Goal: Navigation & Orientation: Locate item on page

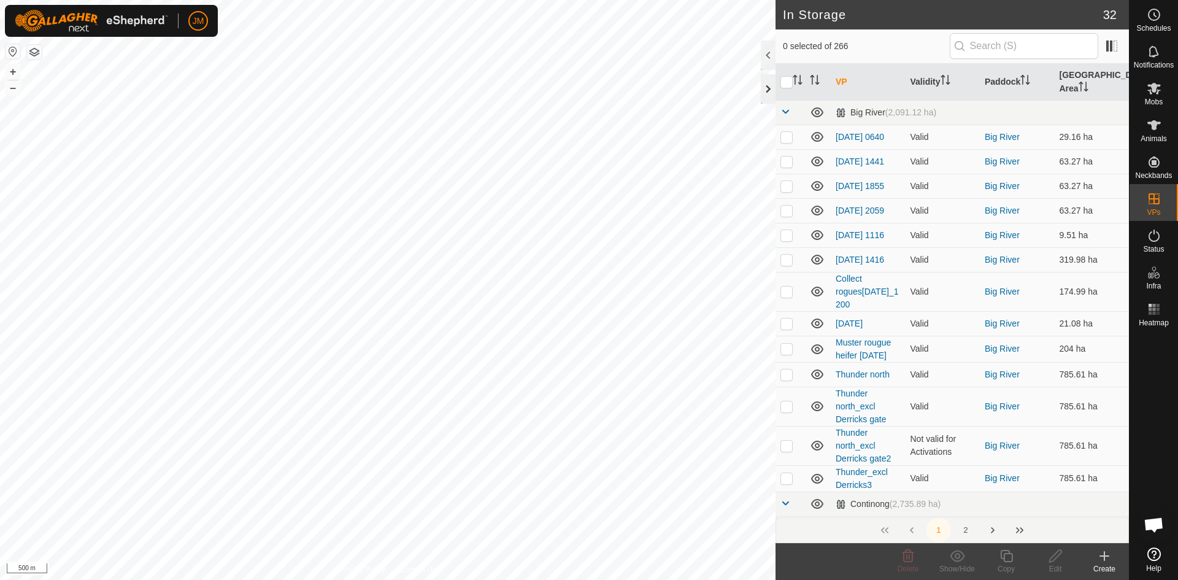
click at [765, 93] on div at bounding box center [768, 88] width 15 height 29
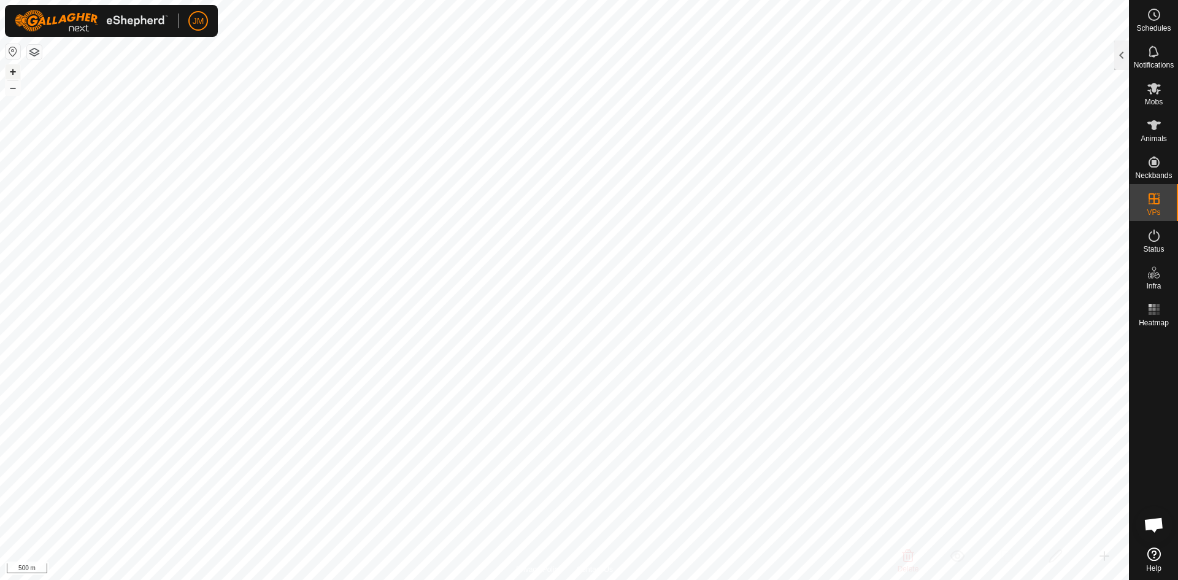
click at [15, 68] on button "+" at bounding box center [13, 71] width 15 height 15
click at [12, 87] on button "–" at bounding box center [13, 87] width 15 height 15
click at [16, 86] on button "–" at bounding box center [13, 87] width 15 height 15
